Goal: Complete application form

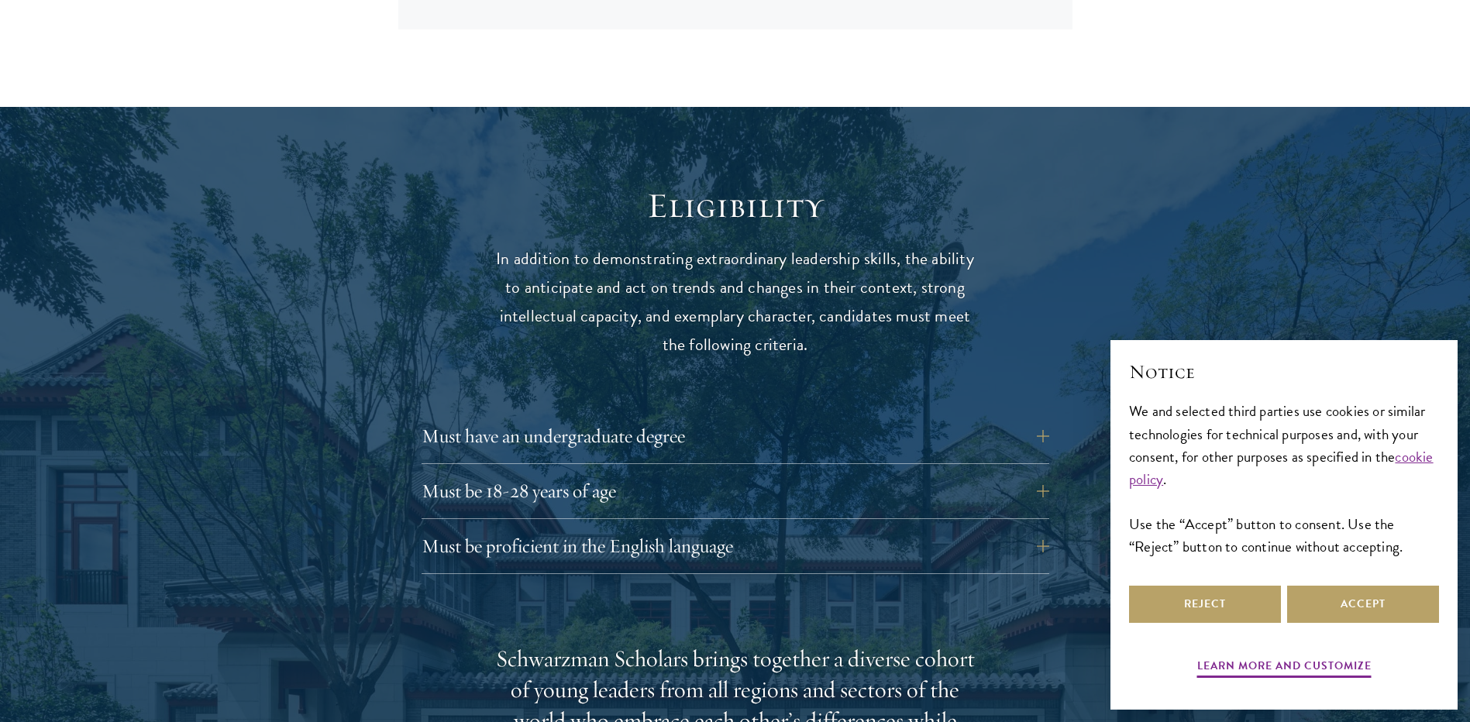
scroll to position [1937, 0]
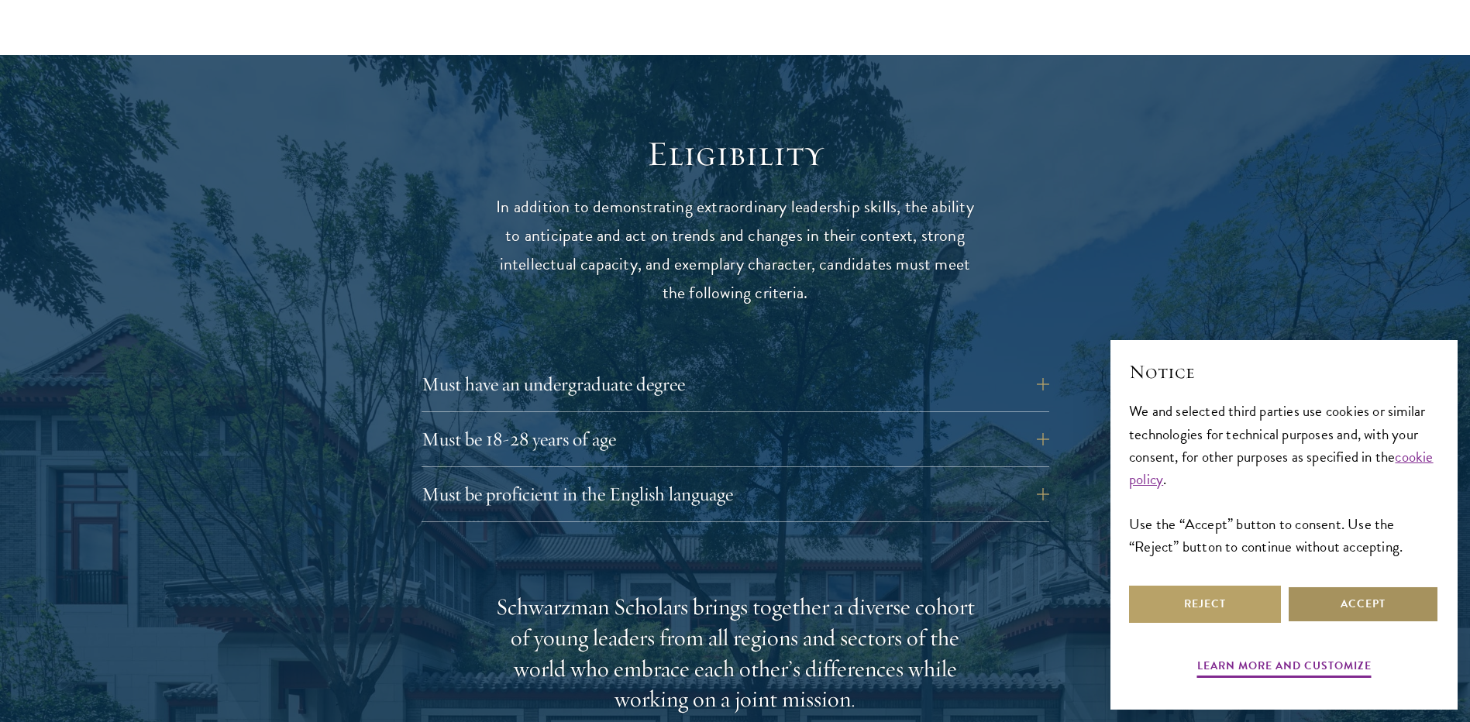
click at [1339, 603] on button "Accept" at bounding box center [1363, 604] width 152 height 37
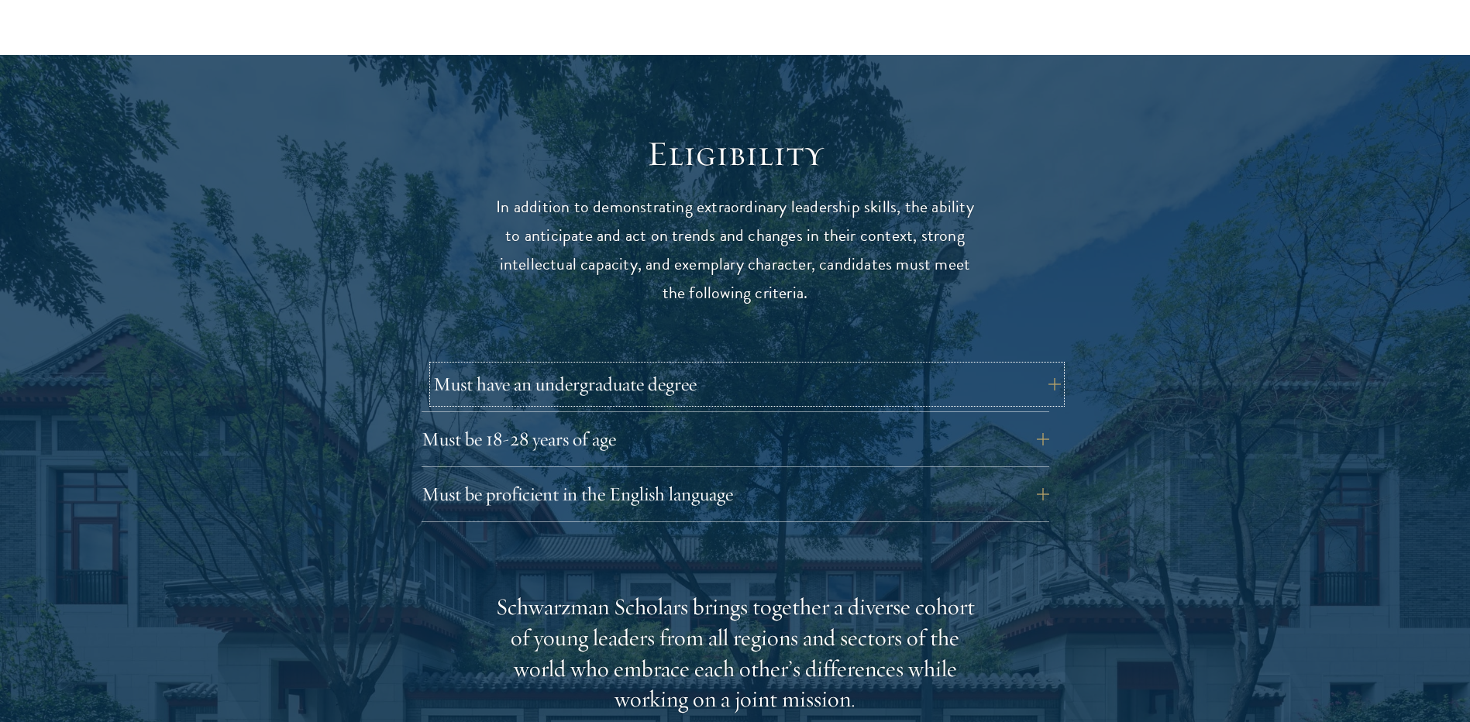
click at [735, 366] on button "Must have an undergraduate degree" at bounding box center [746, 384] width 627 height 37
click at [1037, 366] on button "Must have an undergraduate degree" at bounding box center [746, 384] width 627 height 37
click at [1052, 366] on button "Must have an undergraduate degree" at bounding box center [746, 384] width 627 height 37
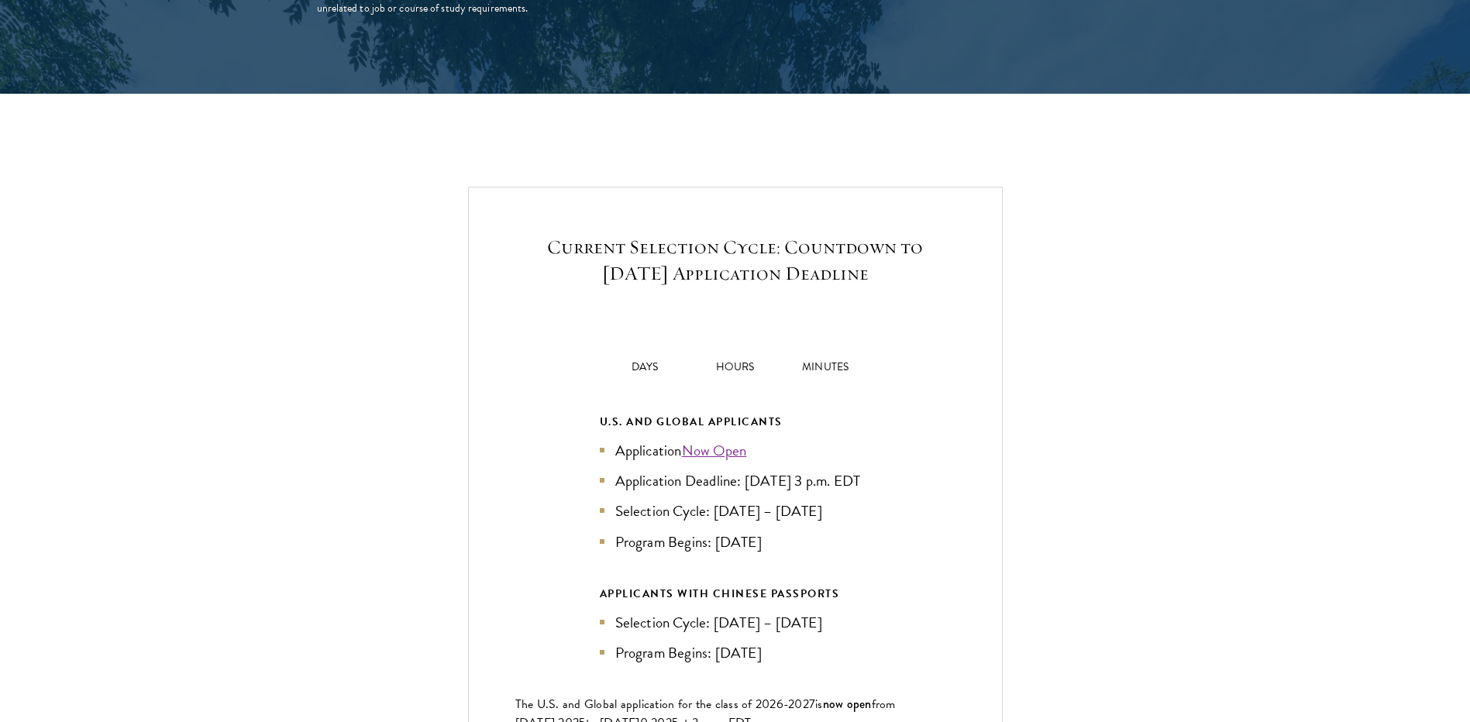
scroll to position [3176, 0]
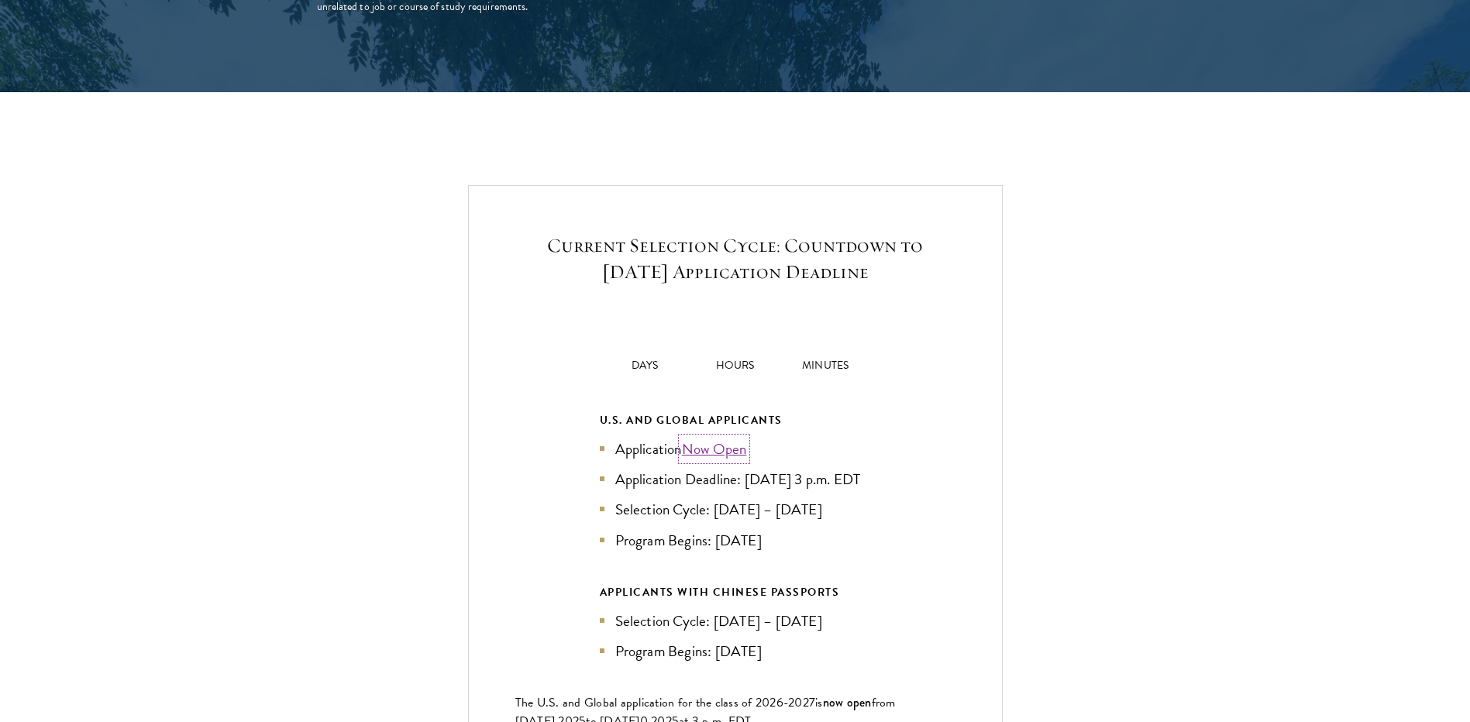
click at [719, 438] on link "Now Open" at bounding box center [714, 449] width 65 height 22
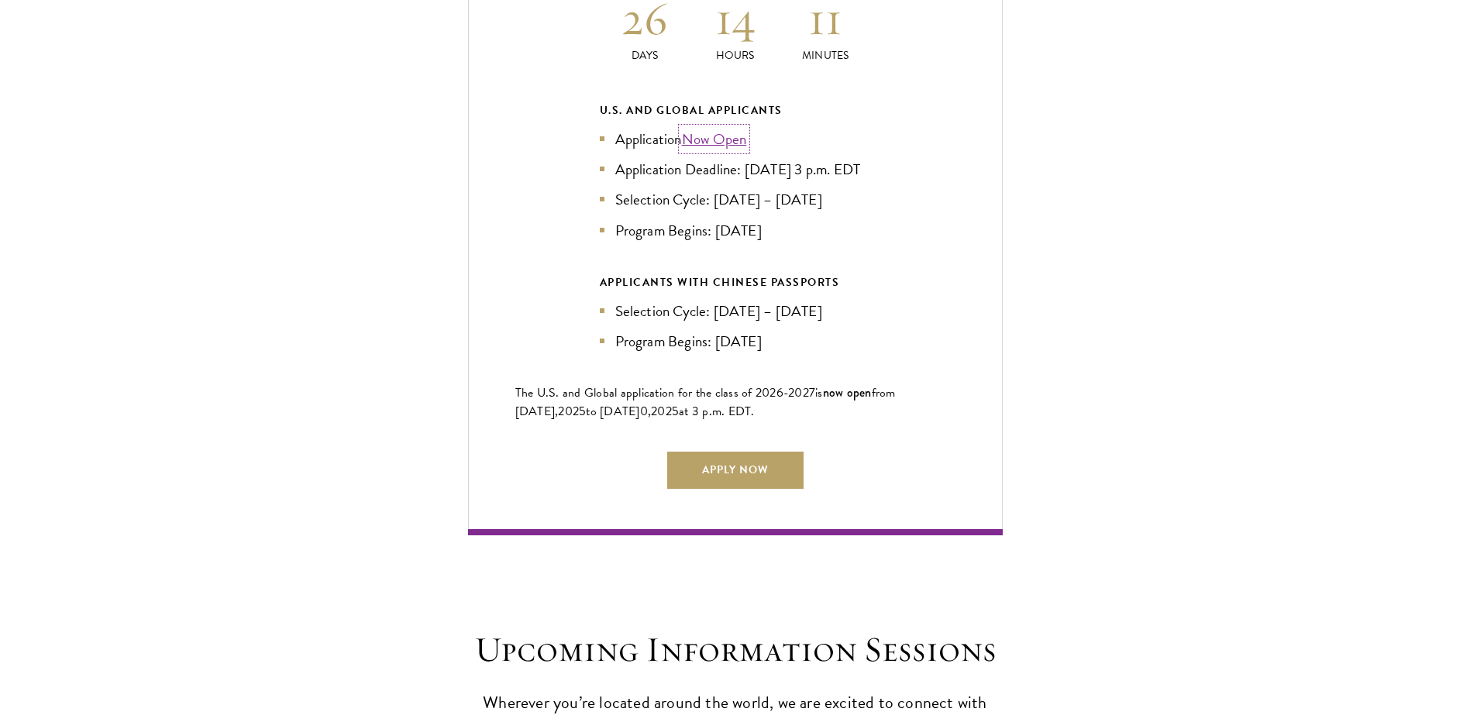
scroll to position [3485, 0]
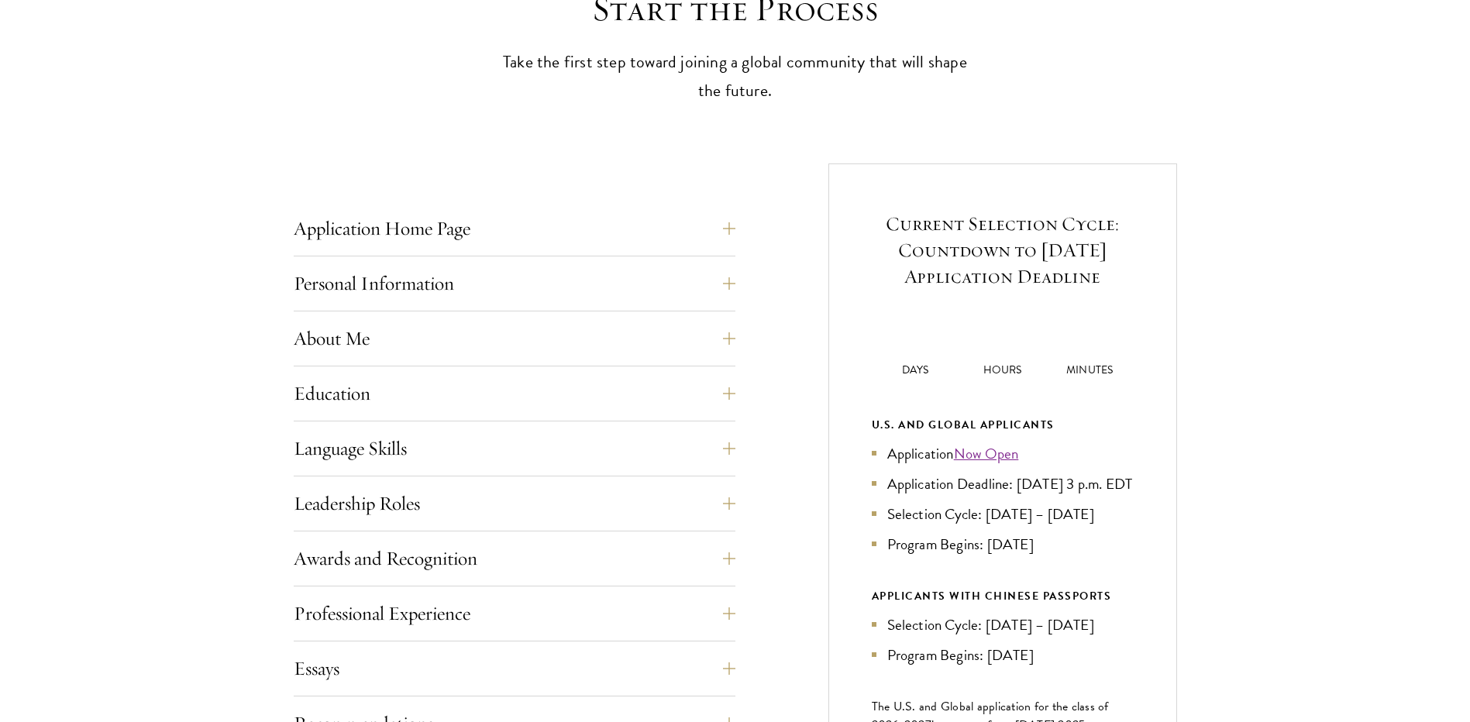
scroll to position [542, 0]
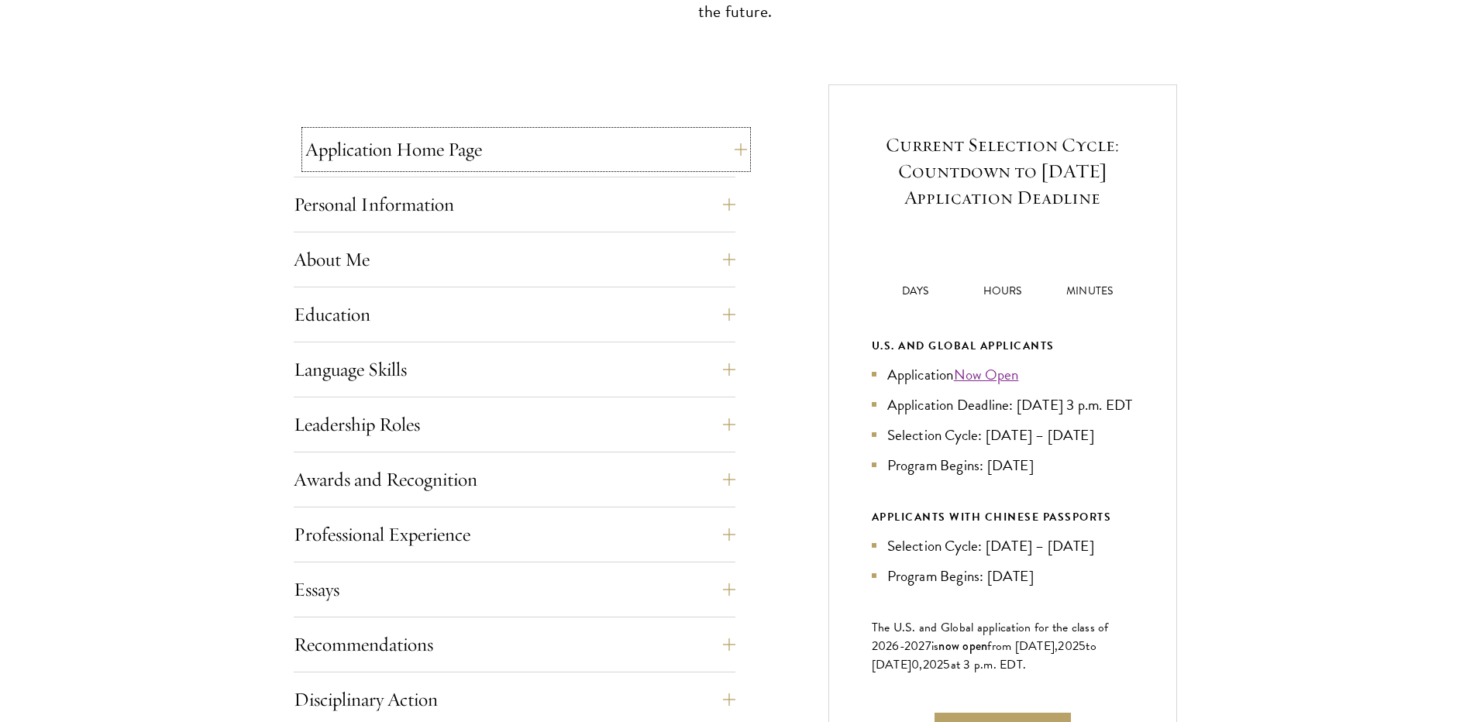
click at [728, 145] on button "Application Home Page" at bounding box center [526, 149] width 442 height 37
click at [730, 219] on button "Personal Information" at bounding box center [526, 204] width 442 height 37
click at [734, 210] on button "Personal Information" at bounding box center [526, 204] width 442 height 37
click at [738, 205] on button "Personal Information" at bounding box center [526, 204] width 442 height 37
click at [739, 205] on button "Personal Information" at bounding box center [526, 204] width 442 height 37
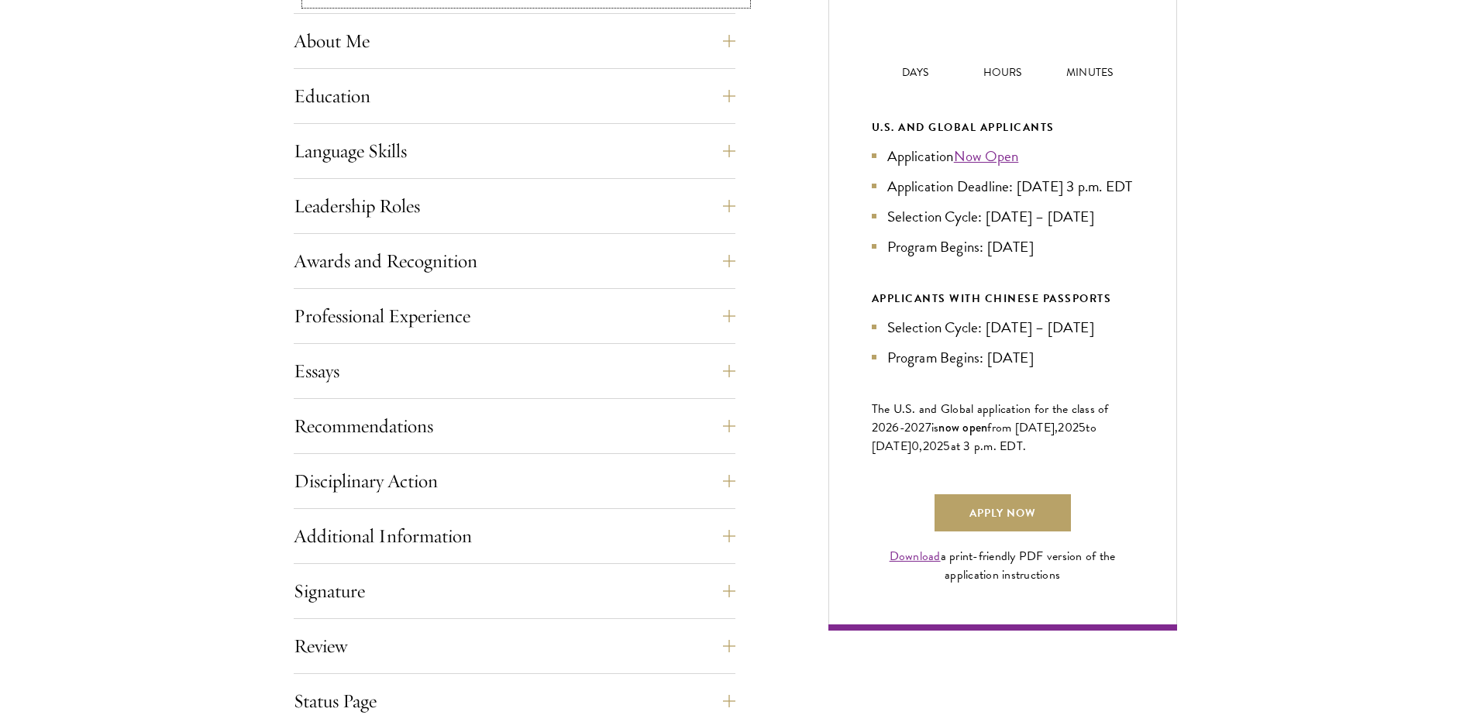
scroll to position [775, 0]
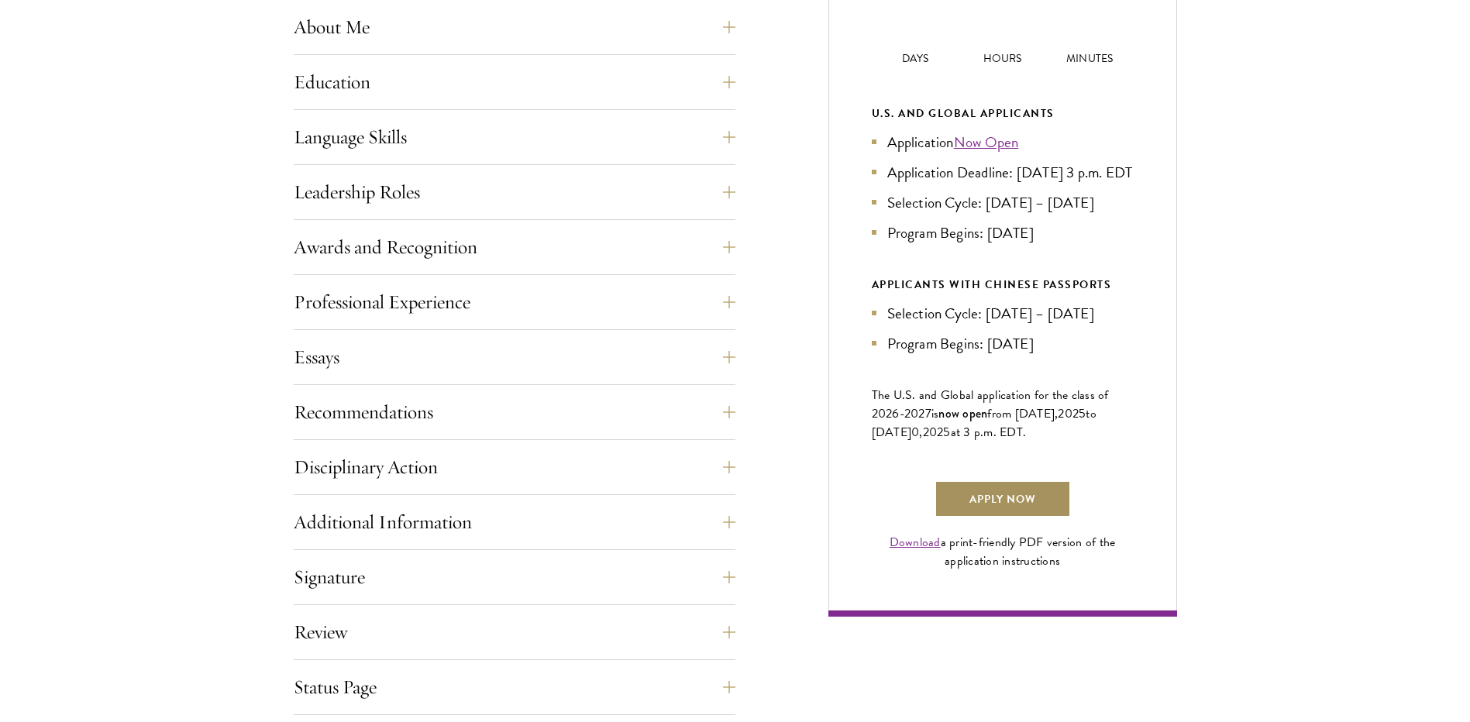
click at [966, 514] on link "Apply Now" at bounding box center [1002, 498] width 136 height 37
click at [935, 552] on link "Download" at bounding box center [914, 542] width 51 height 19
